Goal: Transaction & Acquisition: Obtain resource

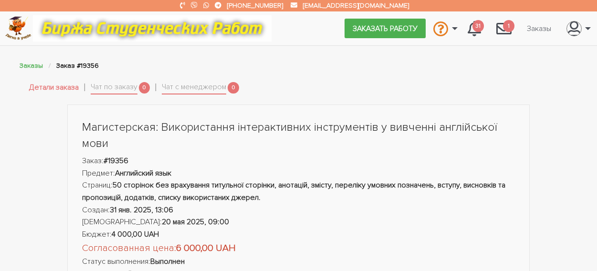
scroll to position [573, 0]
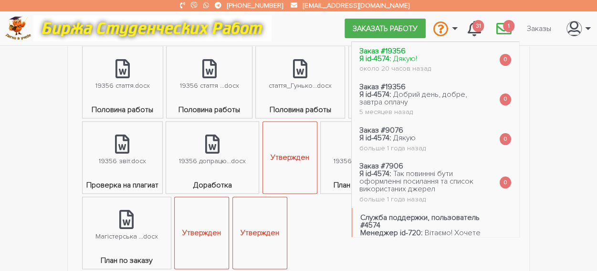
click at [393, 58] on span "Дякую!" at bounding box center [405, 59] width 24 height 10
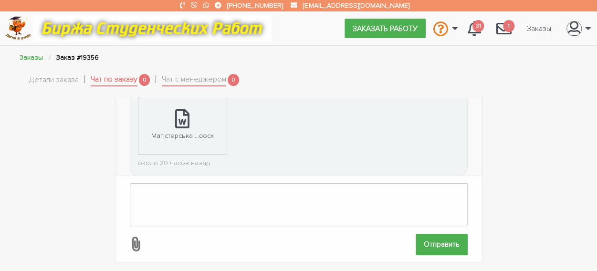
scroll to position [1386, 0]
click at [189, 120] on link "Магістерська ...docx" at bounding box center [182, 127] width 88 height 58
click at [72, 75] on link "Детали заказа" at bounding box center [54, 80] width 50 height 12
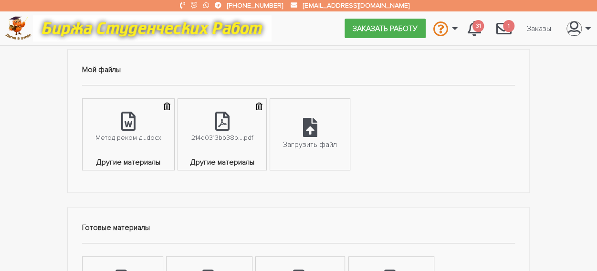
scroll to position [361, 0]
click at [215, 127] on icon at bounding box center [222, 122] width 14 height 19
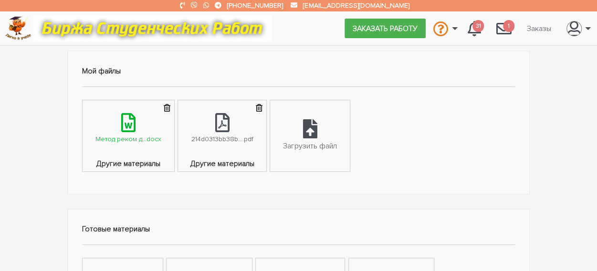
click at [134, 116] on icon at bounding box center [128, 122] width 14 height 19
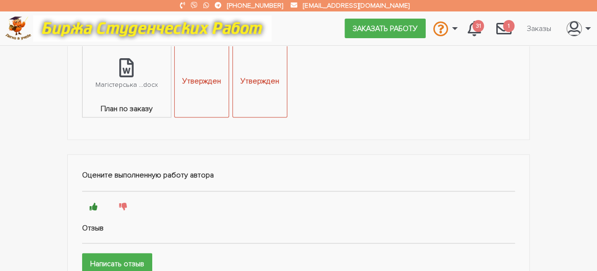
scroll to position [726, 0]
